Goal: Navigation & Orientation: Find specific page/section

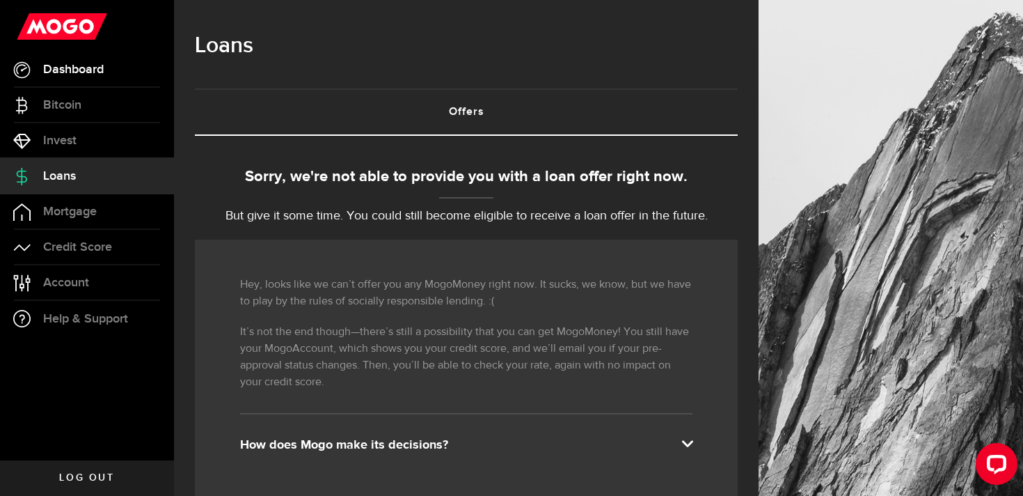
click at [86, 70] on span "Dashboard" at bounding box center [73, 69] width 61 height 13
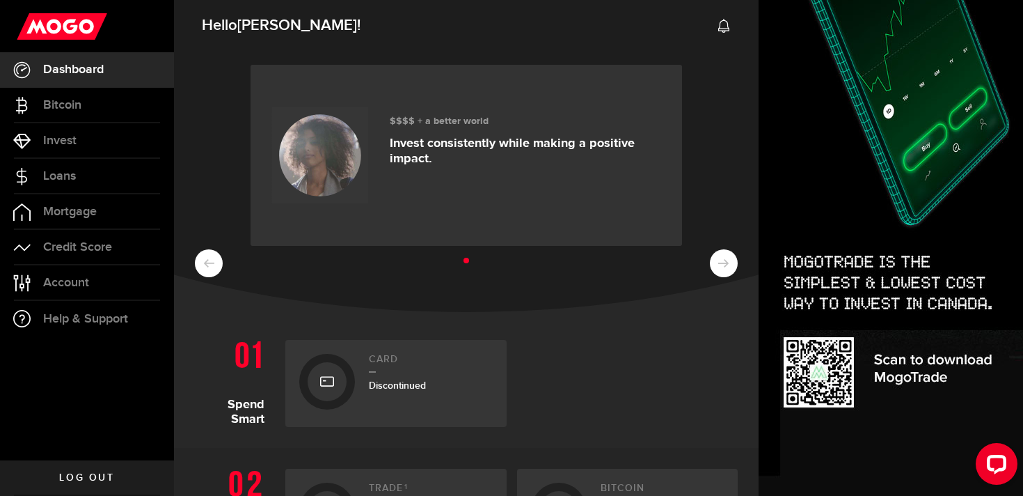
click at [86, 67] on span "Dashboard" at bounding box center [73, 69] width 61 height 13
click at [71, 220] on link "Mortgage" at bounding box center [87, 211] width 174 height 35
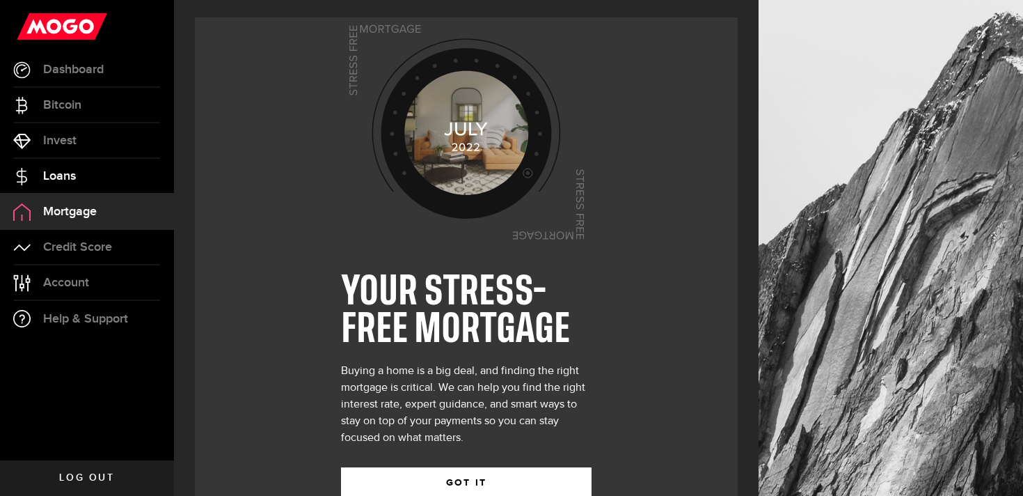
click at [77, 173] on link "Loans" at bounding box center [87, 176] width 174 height 35
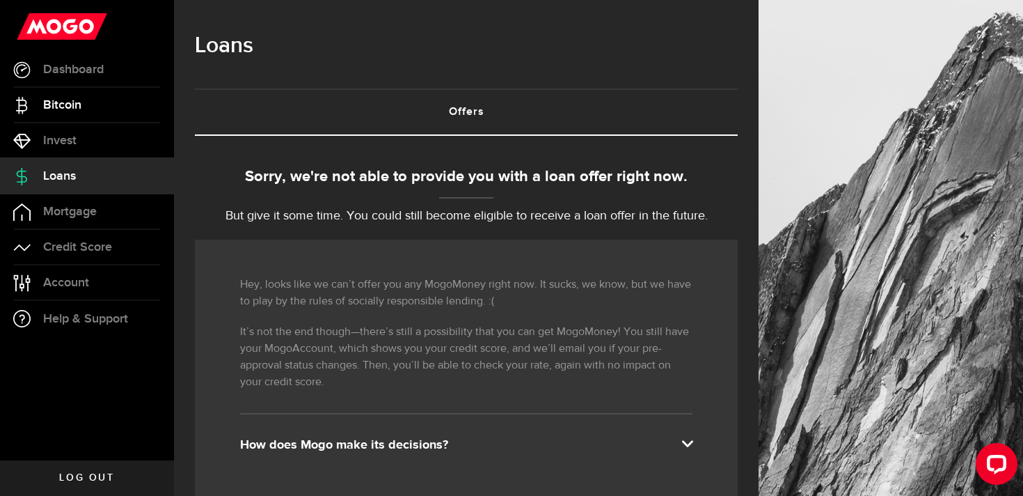
click at [62, 120] on link "Bitcoin" at bounding box center [87, 105] width 174 height 35
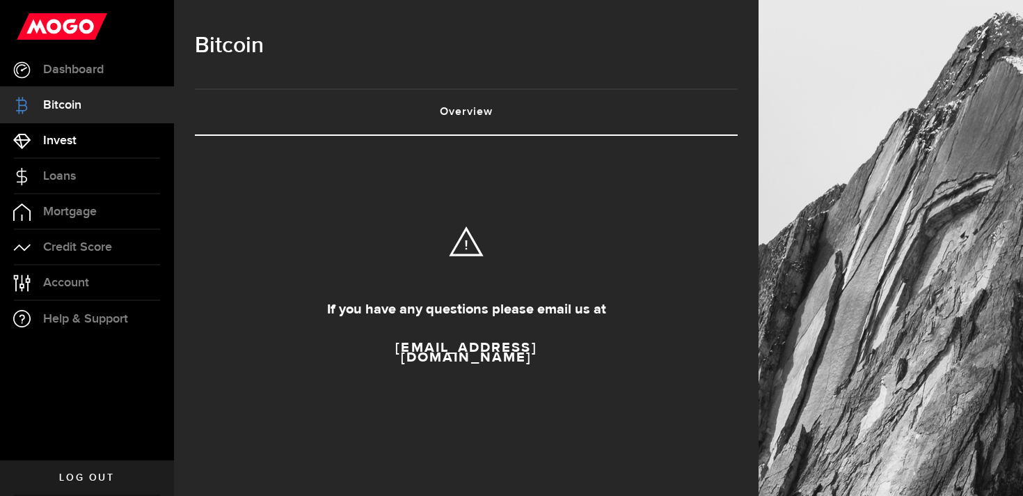
click at [68, 127] on link "Invest" at bounding box center [87, 140] width 174 height 35
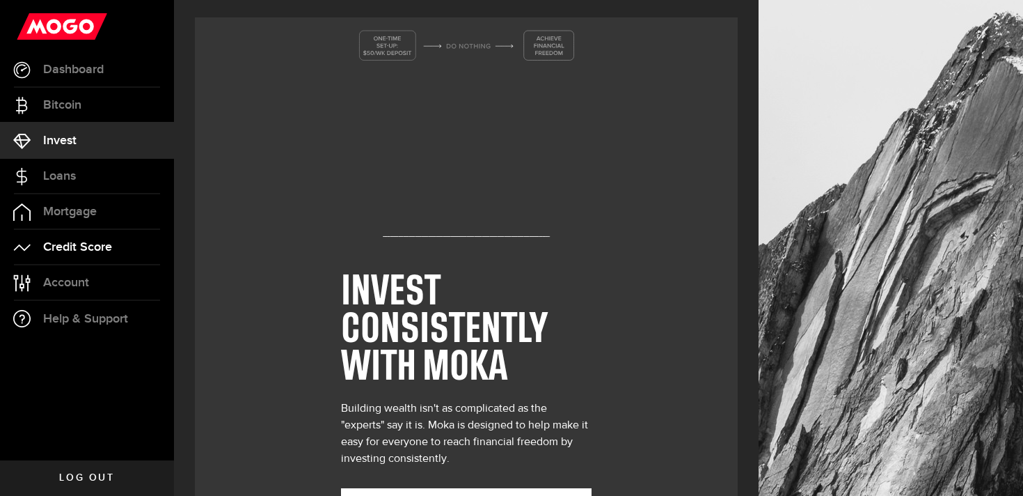
click at [95, 255] on link "Credit Score" at bounding box center [87, 247] width 174 height 35
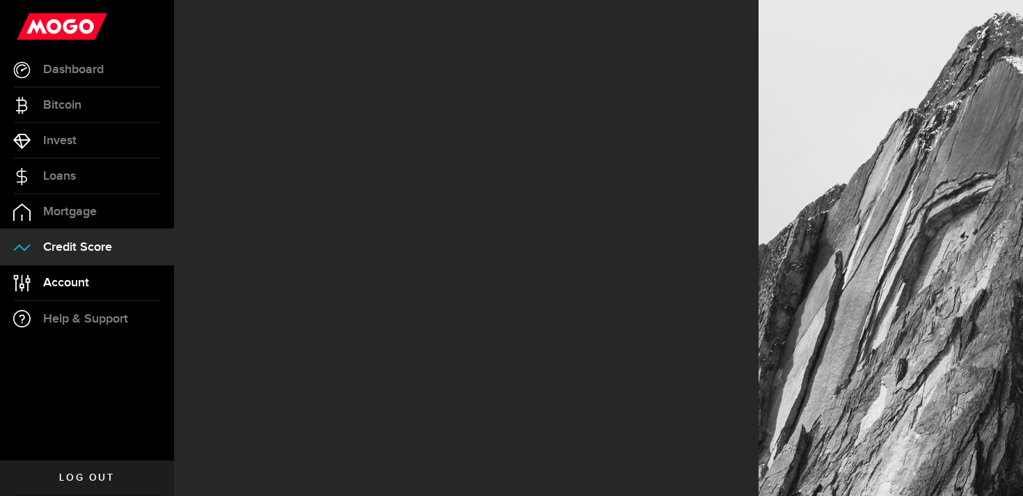
click at [95, 294] on link "Account Compte" at bounding box center [87, 282] width 174 height 35
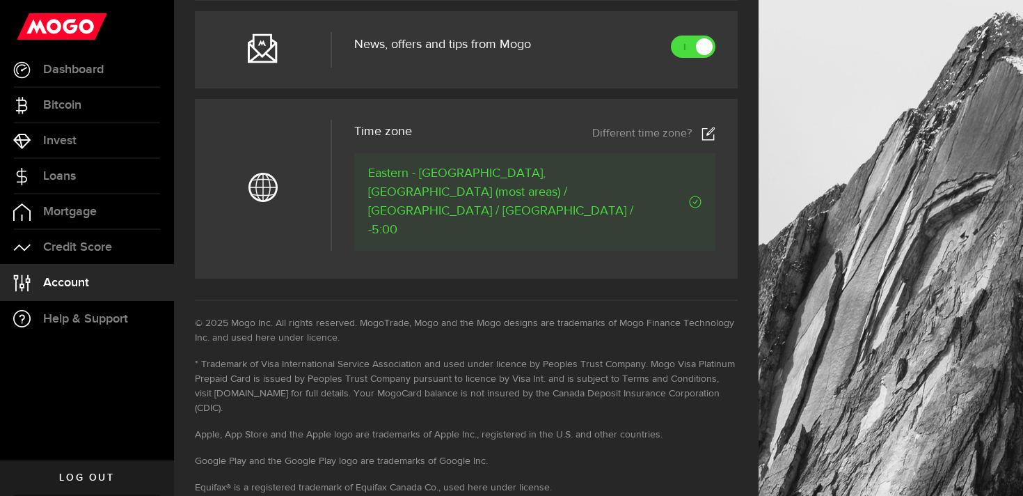
scroll to position [702, 0]
